Goal: Task Accomplishment & Management: Manage account settings

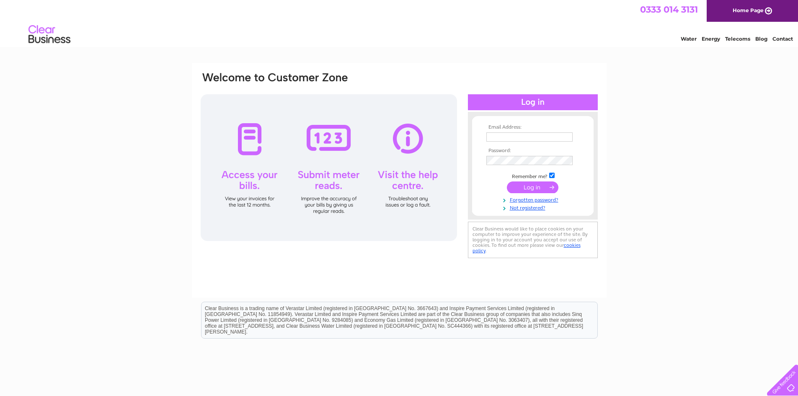
type input "hello@thegaffellon.co.uk"
click at [528, 186] on input "submit" at bounding box center [533, 187] width 52 height 12
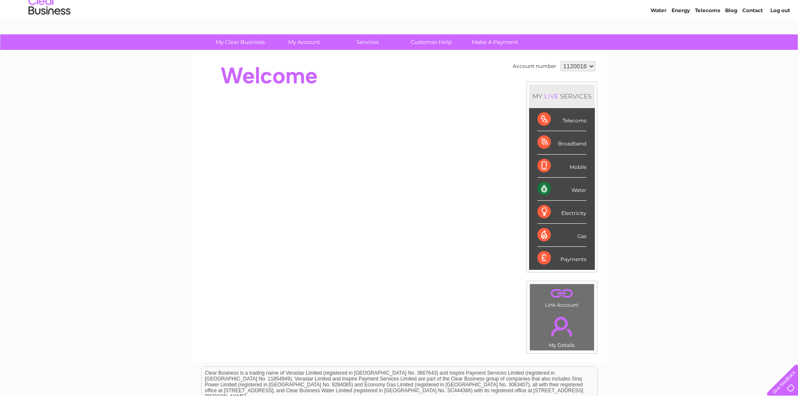
scroll to position [28, 0]
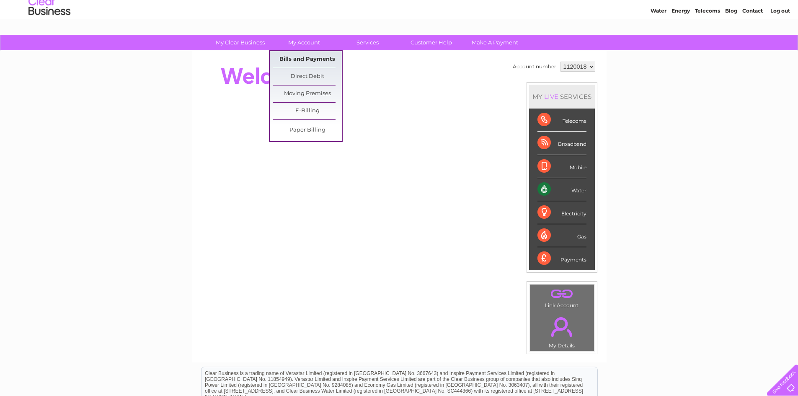
click at [305, 58] on link "Bills and Payments" at bounding box center [307, 59] width 69 height 17
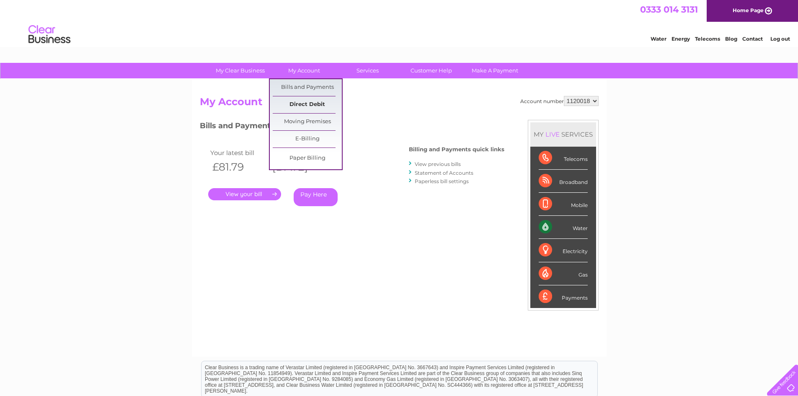
click at [300, 105] on link "Direct Debit" at bounding box center [307, 104] width 69 height 17
